Goal: Task Accomplishment & Management: Manage account settings

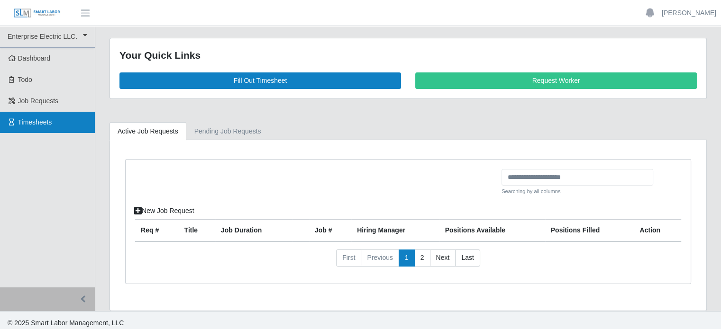
click at [43, 124] on span "Timesheets" at bounding box center [35, 122] width 34 height 8
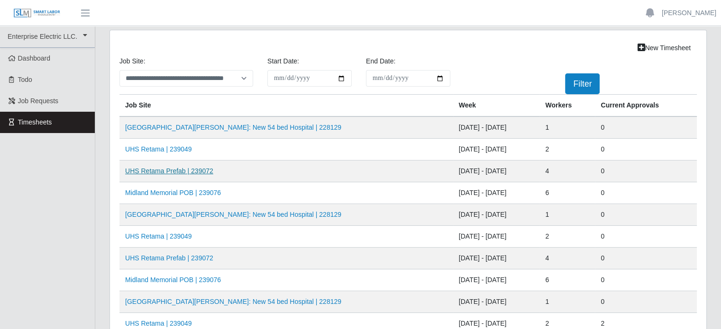
click at [165, 172] on link "UHS Retama Prefab | 239072" at bounding box center [169, 171] width 88 height 8
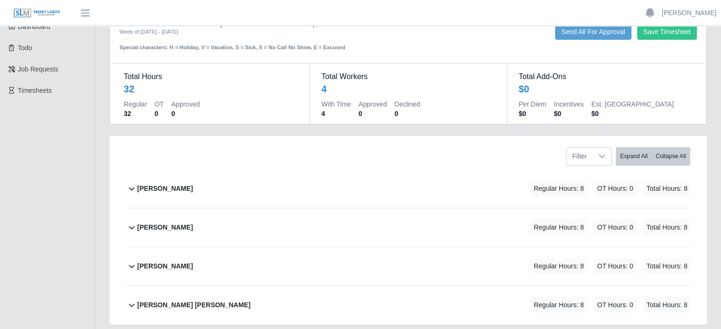
scroll to position [47, 0]
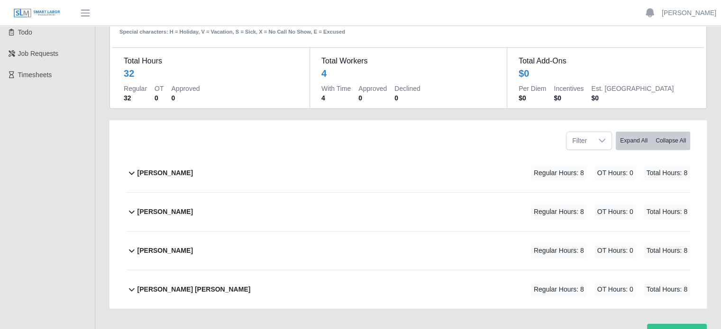
click at [183, 174] on b "David Balmaceda Rios" at bounding box center [164, 173] width 55 height 10
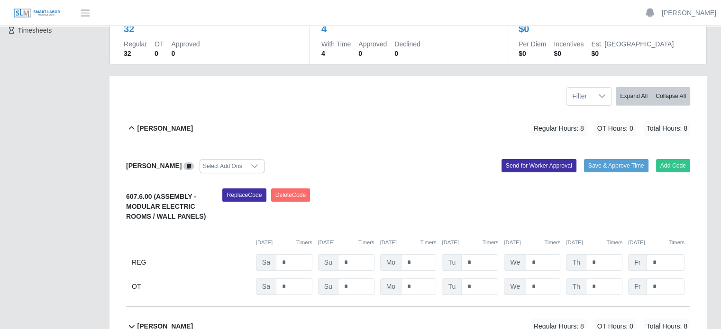
scroll to position [142, 0]
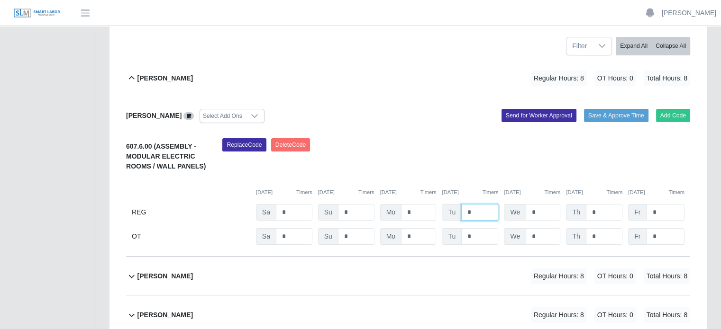
drag, startPoint x: 473, startPoint y: 212, endPoint x: 440, endPoint y: 211, distance: 32.7
click at [440, 211] on div "REG Sa * Su * Mo * Tu * We * Th * Fr *" at bounding box center [408, 212] width 564 height 17
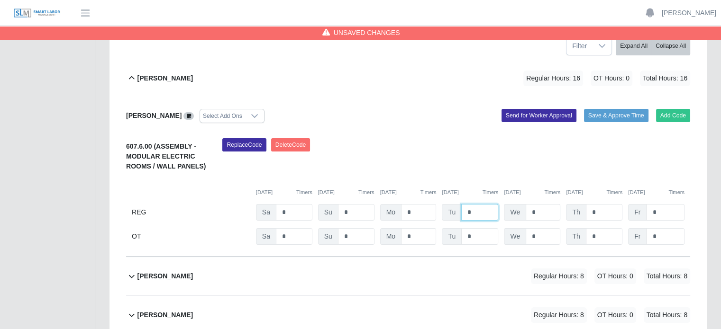
type input "*"
click at [542, 212] on input "*" at bounding box center [542, 212] width 35 height 17
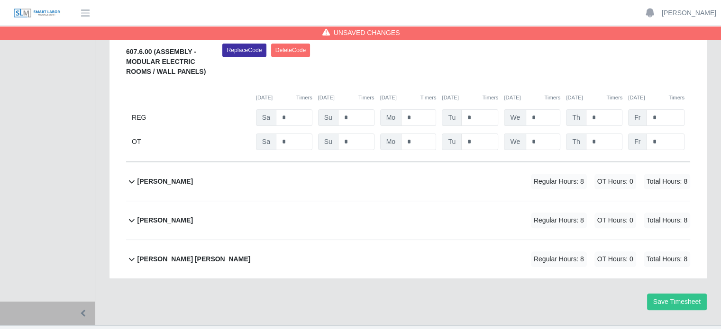
click at [182, 183] on b "Joseph Sanchez" at bounding box center [164, 182] width 55 height 10
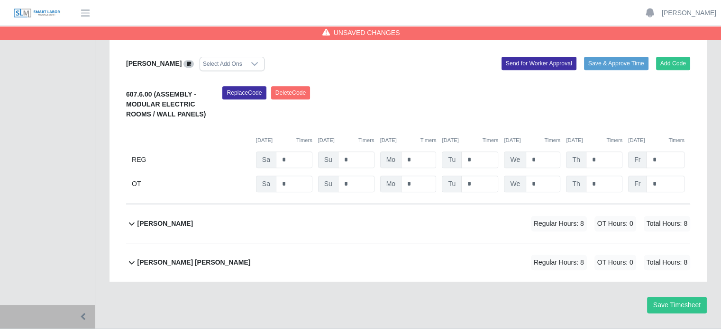
scroll to position [396, 0]
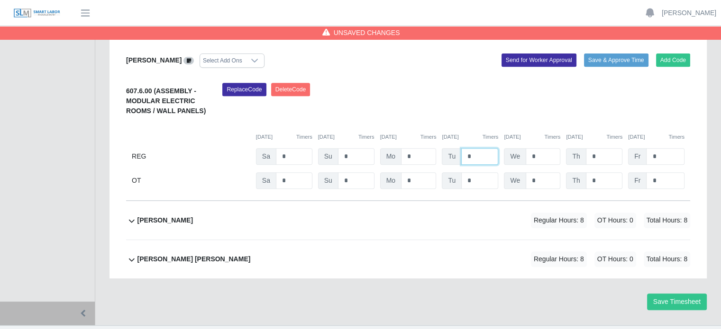
drag, startPoint x: 471, startPoint y: 154, endPoint x: 464, endPoint y: 154, distance: 7.1
click at [464, 154] on input "*" at bounding box center [479, 156] width 37 height 17
type input "*"
click at [540, 155] on input "*" at bounding box center [542, 156] width 35 height 17
click at [172, 221] on b "Pablo Hernandez" at bounding box center [164, 221] width 55 height 10
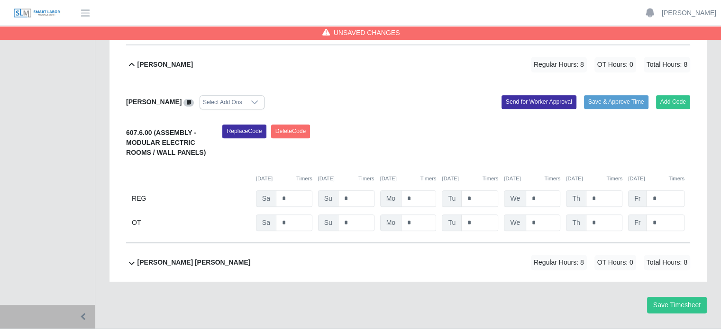
scroll to position [554, 0]
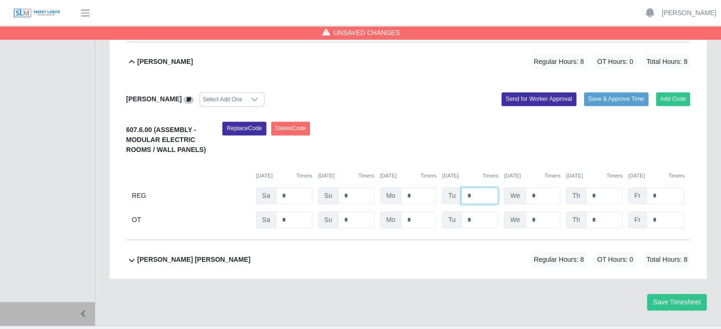
click at [464, 193] on input "*" at bounding box center [479, 196] width 37 height 17
type input "*"
click at [542, 193] on input "*" at bounding box center [542, 196] width 35 height 17
click at [188, 257] on b "Victor Francisco Garcias Perez" at bounding box center [193, 260] width 113 height 10
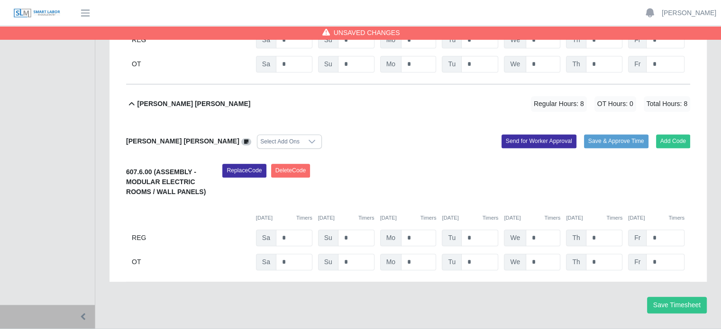
scroll to position [713, 0]
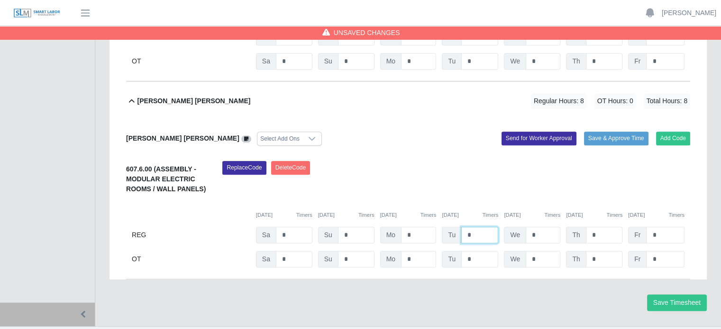
drag, startPoint x: 471, startPoint y: 231, endPoint x: 465, endPoint y: 231, distance: 6.2
click at [465, 231] on input "*" at bounding box center [479, 235] width 37 height 17
type input "*"
click at [543, 235] on input "*" at bounding box center [542, 235] width 35 height 17
click at [674, 301] on button "Save Timesheet" at bounding box center [677, 303] width 60 height 17
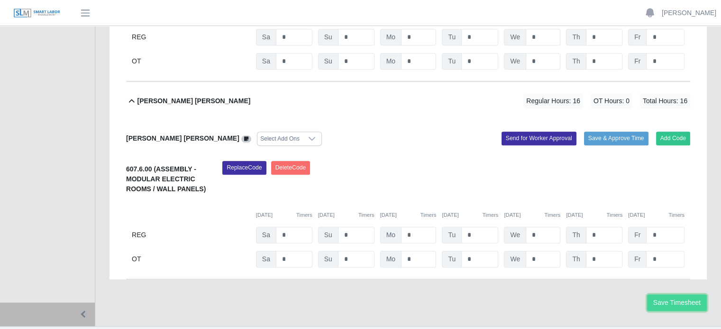
click at [692, 304] on button "Save Timesheet" at bounding box center [677, 303] width 60 height 17
